Goal: Task Accomplishment & Management: Use online tool/utility

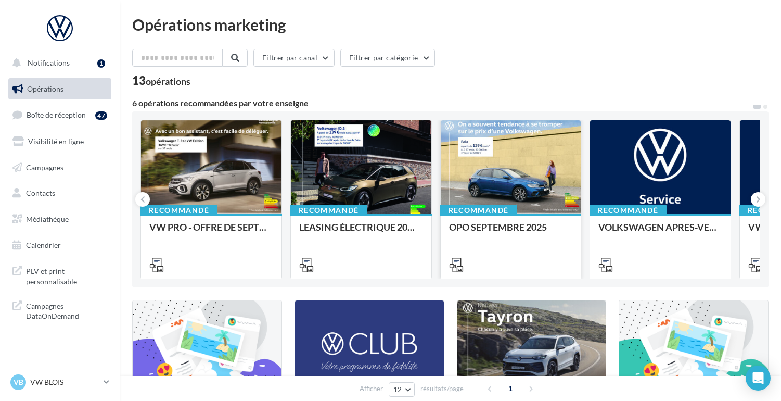
click at [491, 151] on div at bounding box center [511, 167] width 141 height 94
click at [54, 171] on span "Campagnes" at bounding box center [44, 166] width 37 height 9
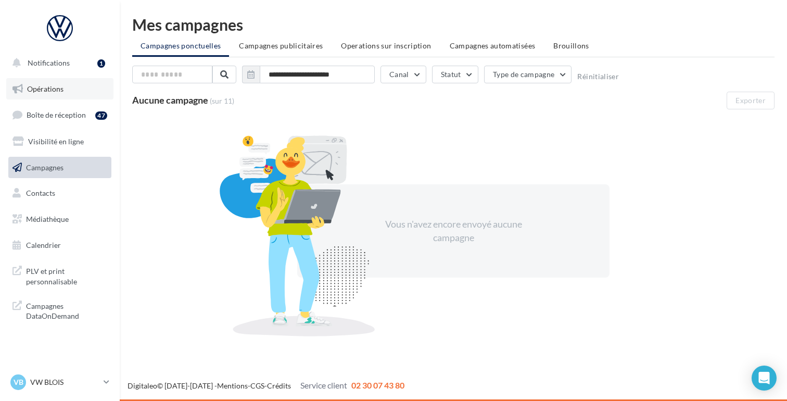
click at [49, 90] on span "Opérations" at bounding box center [45, 88] width 36 height 9
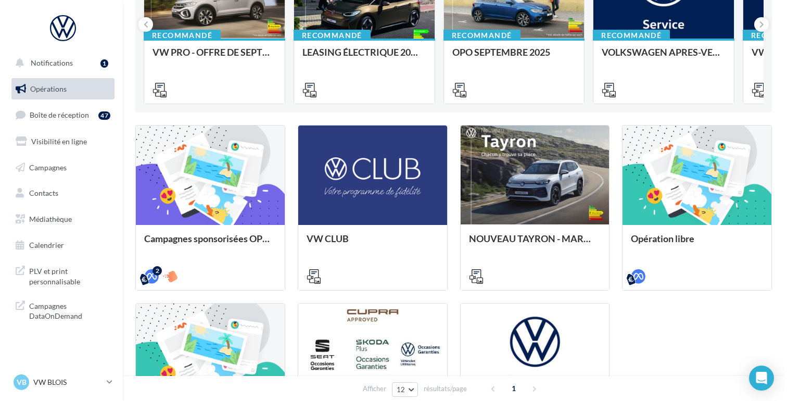
scroll to position [185, 0]
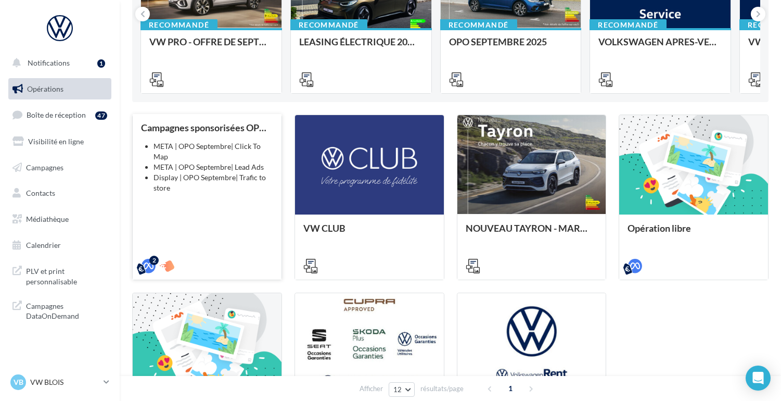
click at [179, 162] on li "META | OPO Septembre| Lead Ads" at bounding box center [214, 167] width 120 height 10
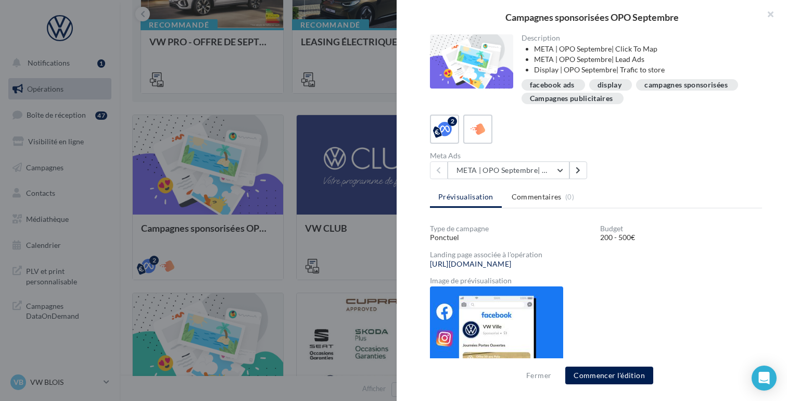
scroll to position [35, 0]
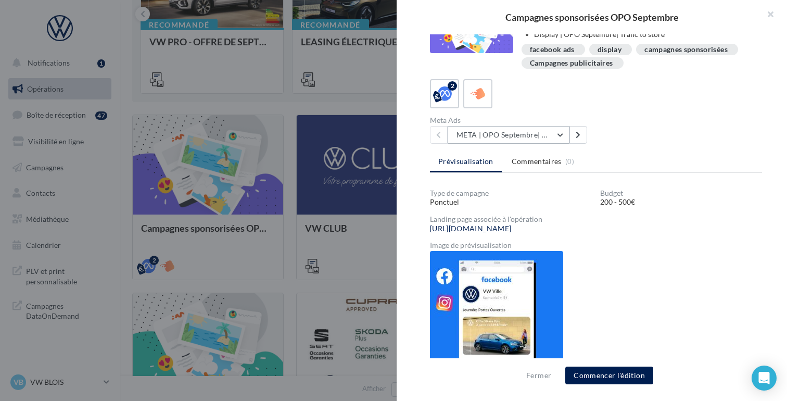
click at [561, 133] on button "META | OPO Septembre| Click To Map" at bounding box center [509, 135] width 122 height 18
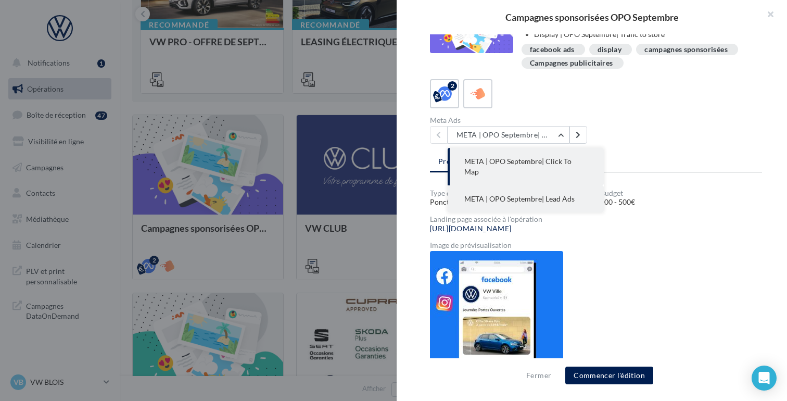
click at [529, 194] on span "META | OPO Septembre| Lead Ads" at bounding box center [519, 198] width 110 height 9
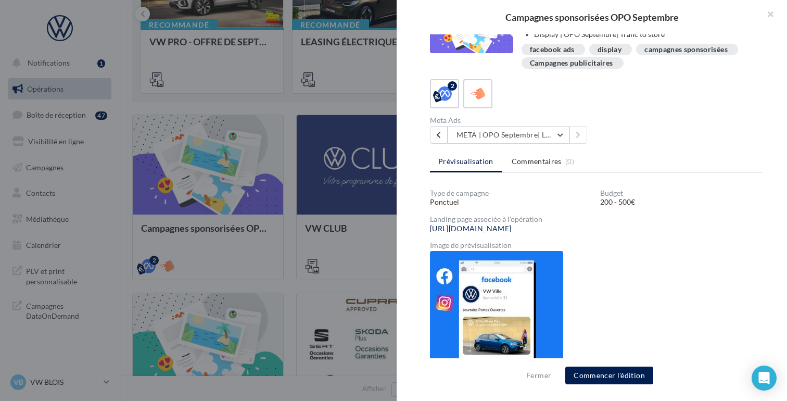
scroll to position [19, 0]
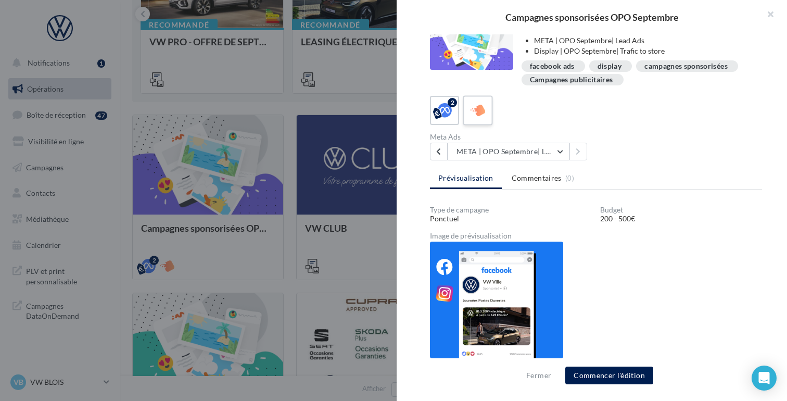
click at [477, 116] on icon at bounding box center [478, 110] width 15 height 15
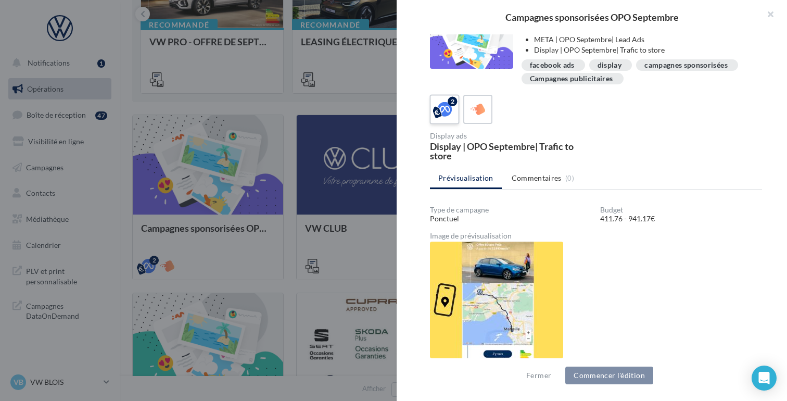
click at [441, 105] on icon at bounding box center [444, 109] width 15 height 15
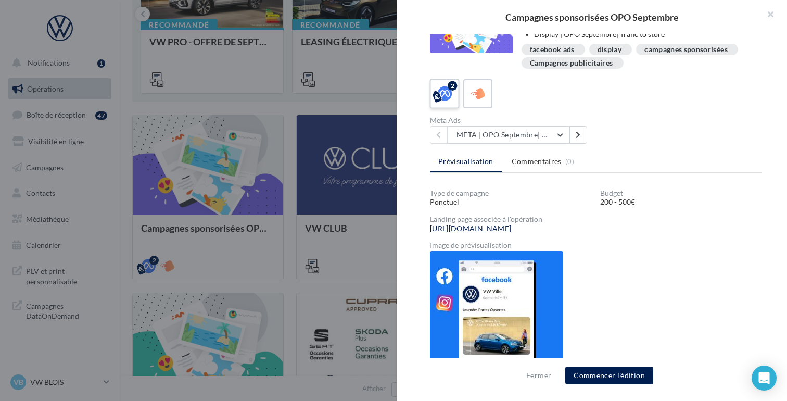
scroll to position [35, 0]
click at [555, 134] on button "META | OPO Septembre| Click To Map" at bounding box center [509, 135] width 122 height 18
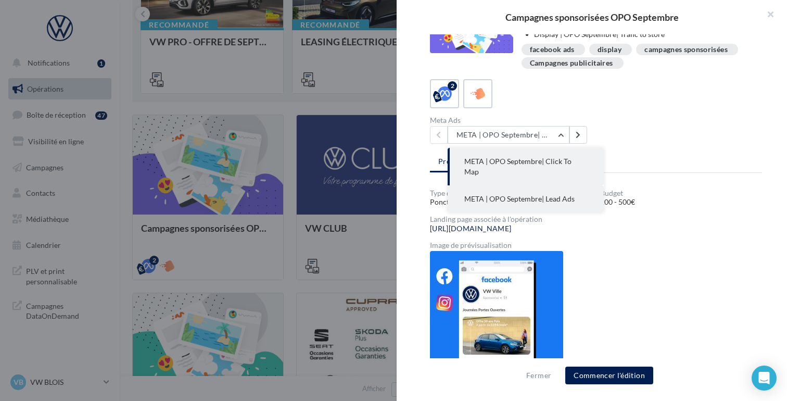
click at [530, 194] on span "META | OPO Septembre| Lead Ads" at bounding box center [519, 198] width 110 height 9
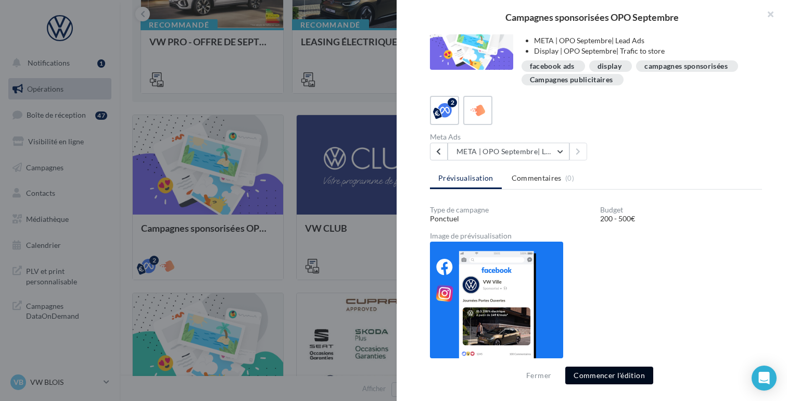
click at [620, 371] on button "Commencer l'édition" at bounding box center [609, 375] width 88 height 18
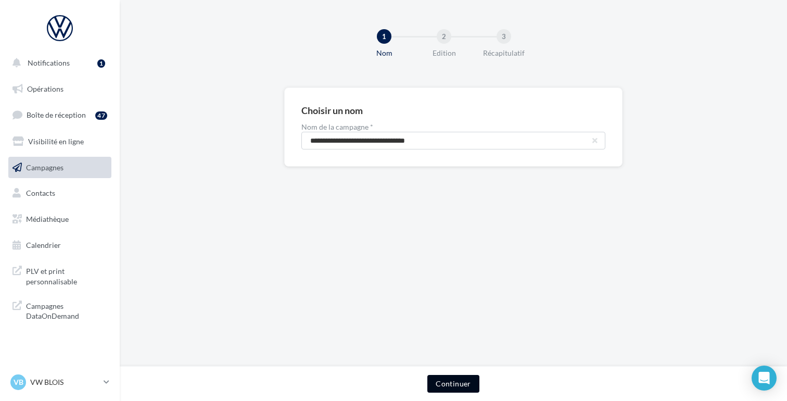
click at [454, 386] on button "Continuer" at bounding box center [453, 384] width 52 height 18
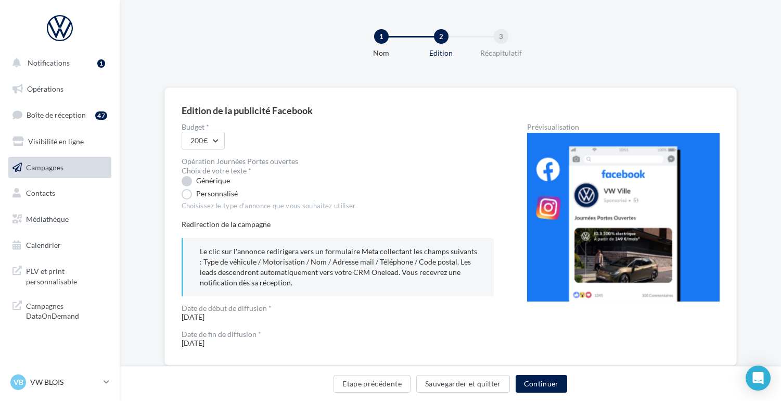
click at [188, 184] on label "Générique" at bounding box center [206, 181] width 48 height 10
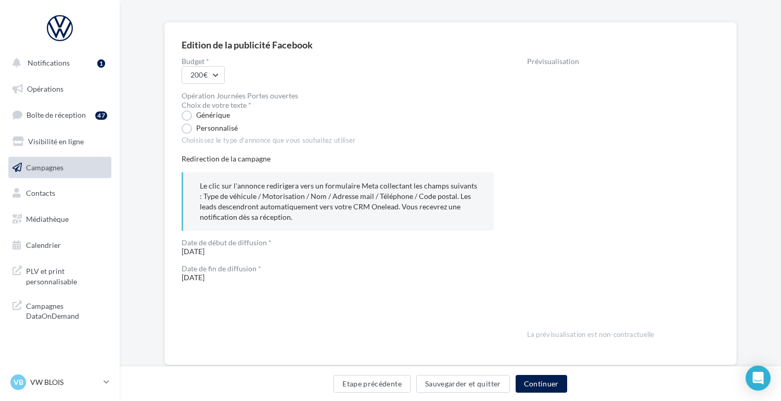
scroll to position [65, 0]
click at [543, 383] on button "Continuer" at bounding box center [542, 384] width 52 height 18
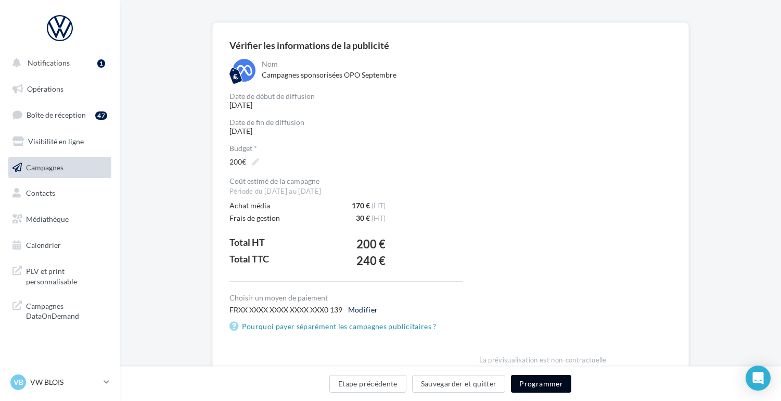
click at [542, 384] on button "Programmer" at bounding box center [541, 384] width 60 height 18
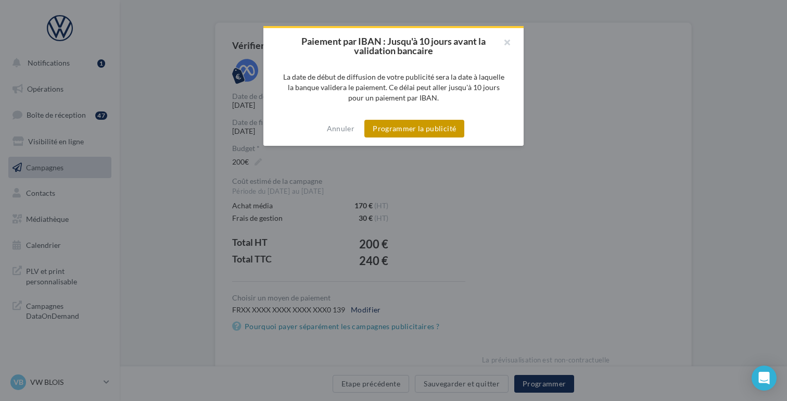
click at [403, 126] on button "Programmer la publicité" at bounding box center [414, 129] width 100 height 18
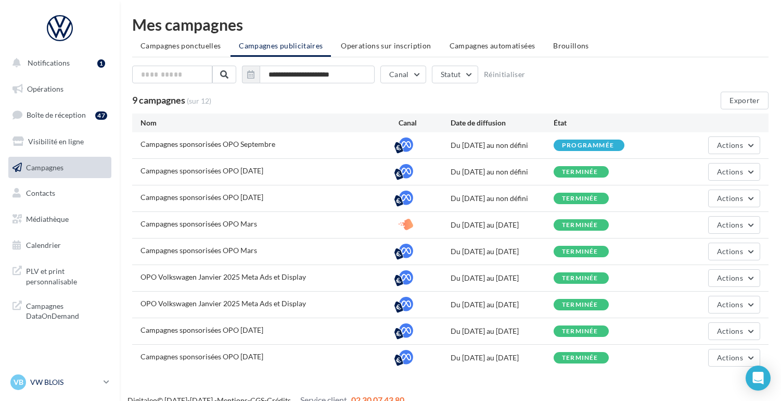
click at [80, 381] on p "VW BLOIS" at bounding box center [64, 382] width 69 height 10
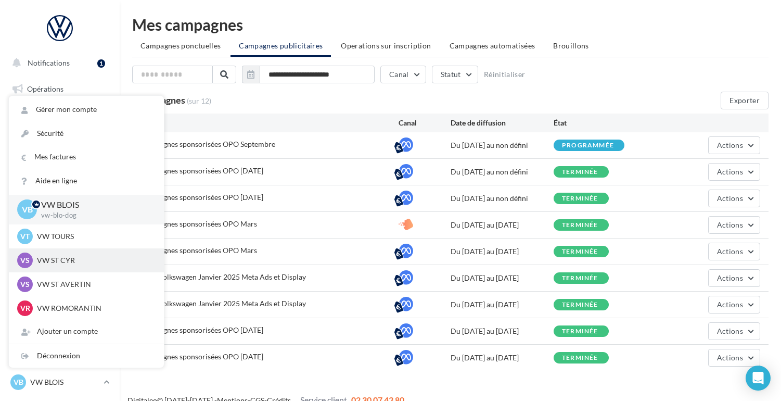
click at [54, 258] on p "VW ST CYR" at bounding box center [94, 260] width 115 height 10
